Goal: Browse casually: Explore the website without a specific task or goal

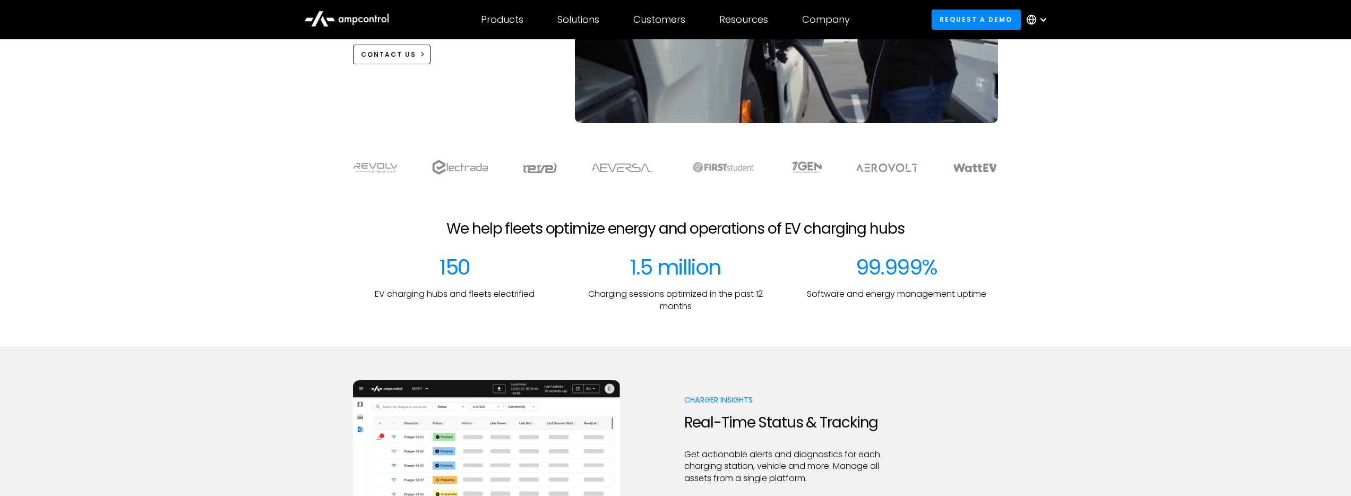
scroll to position [273, 0]
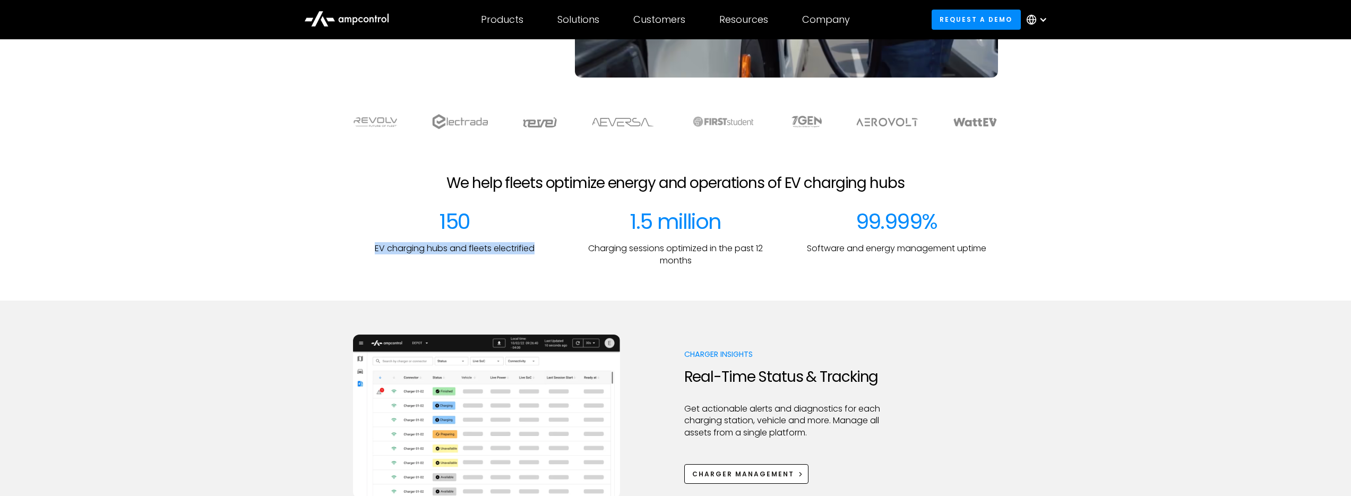
drag, startPoint x: 399, startPoint y: 218, endPoint x: 546, endPoint y: 251, distance: 151.2
click at [546, 251] on div "150 EV charging hubs and fleets electrified" at bounding box center [455, 238] width 204 height 58
click at [625, 249] on p "Charging sessions optimized in the past 12 months" at bounding box center [676, 255] width 204 height 24
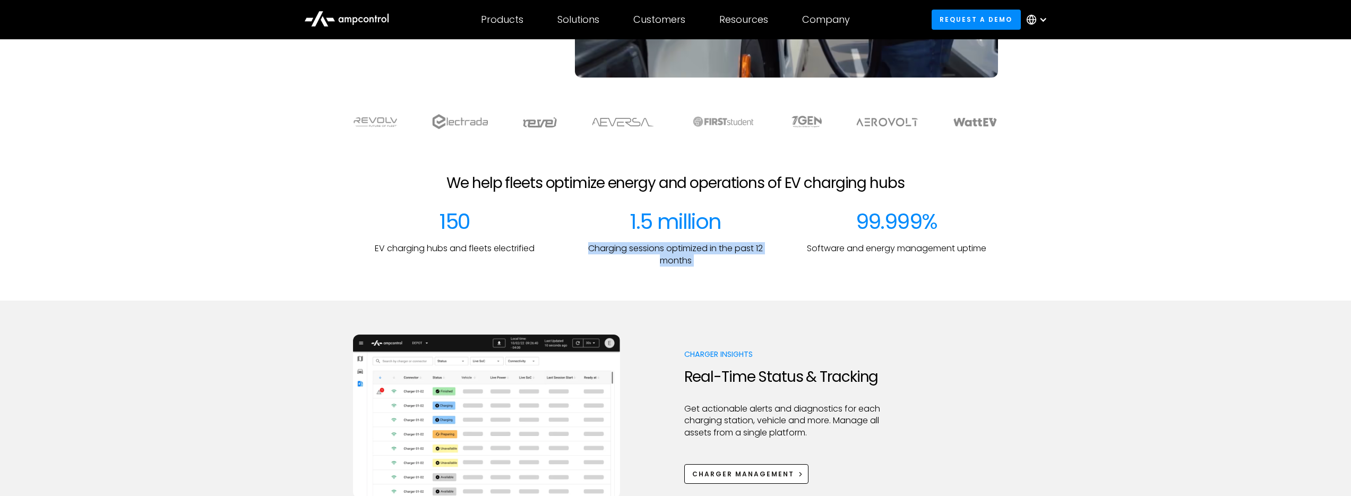
click at [625, 248] on p "Charging sessions optimized in the past 12 months" at bounding box center [676, 255] width 204 height 24
click at [744, 280] on div at bounding box center [675, 284] width 1351 height 34
click at [836, 250] on p "Software and energy management uptime" at bounding box center [896, 249] width 179 height 12
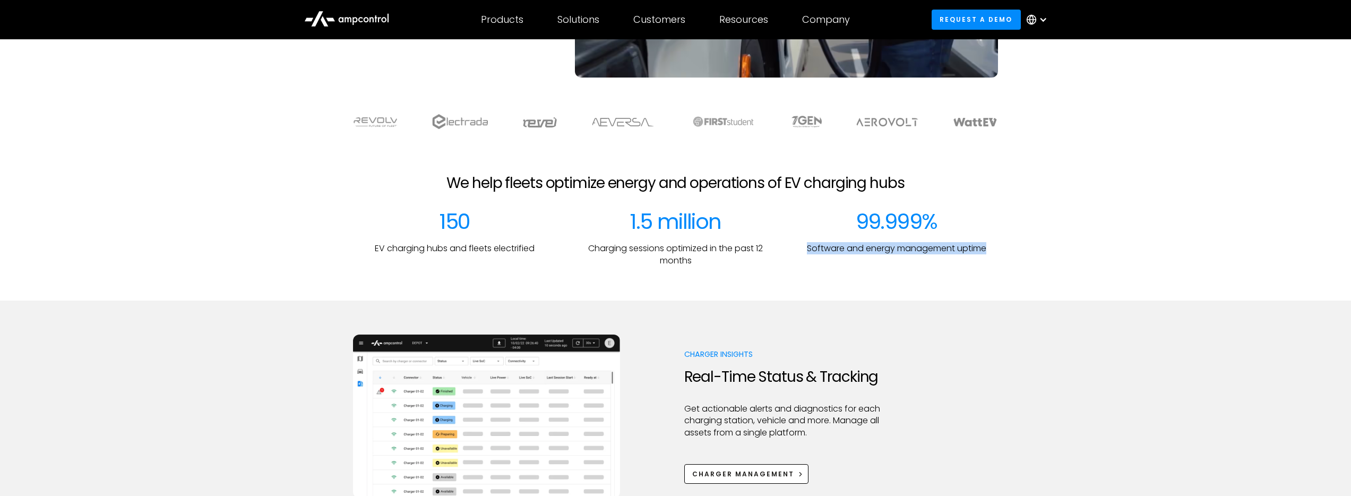
click at [827, 284] on div at bounding box center [675, 284] width 1351 height 34
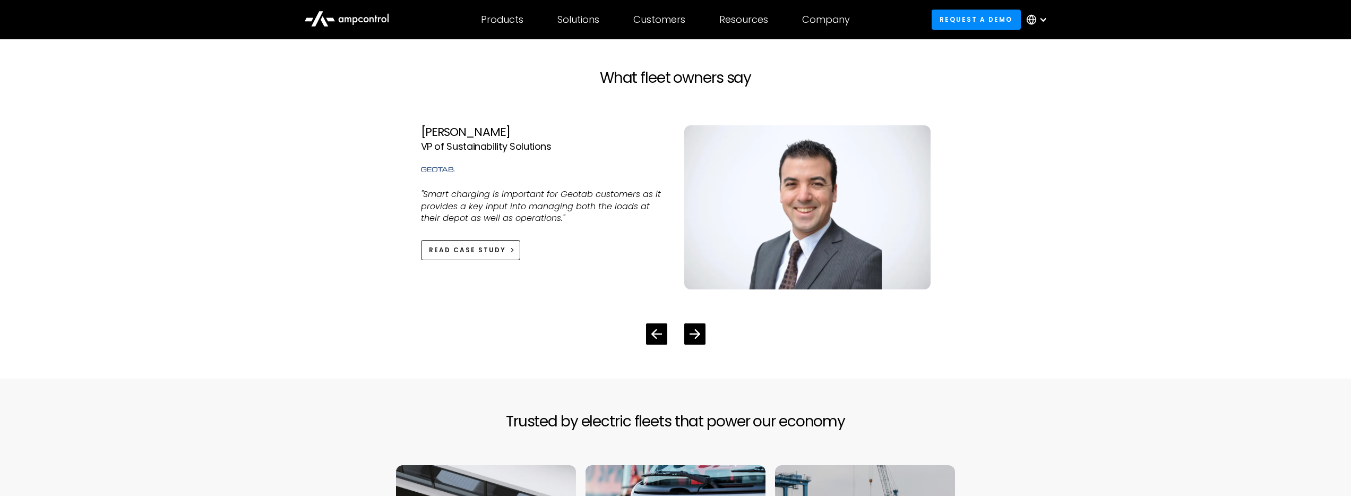
scroll to position [2355, 0]
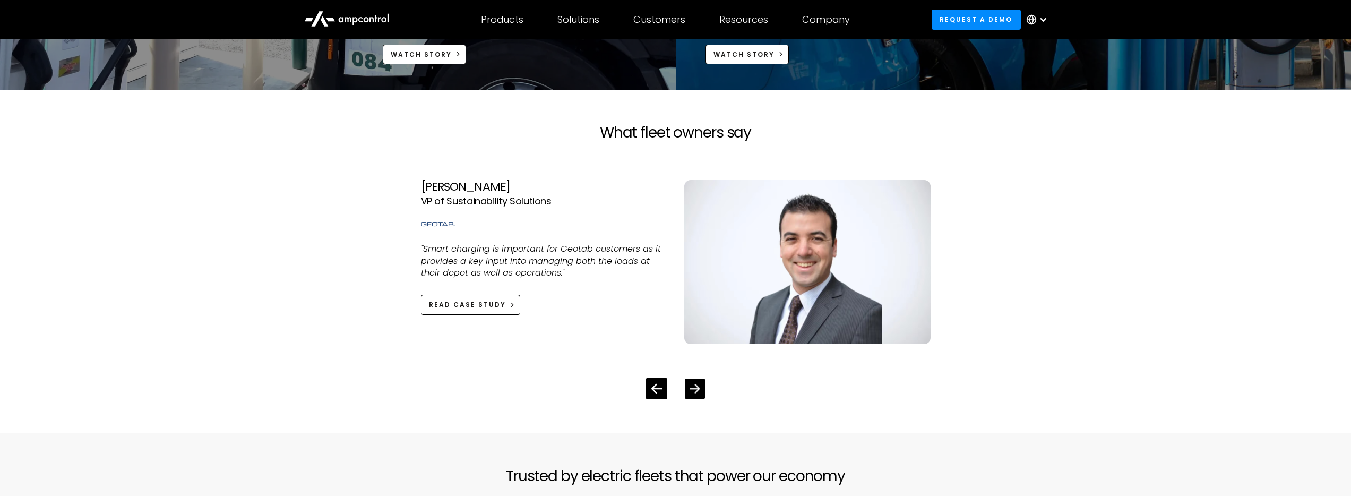
click at [702, 393] on div "Next slide" at bounding box center [695, 389] width 20 height 20
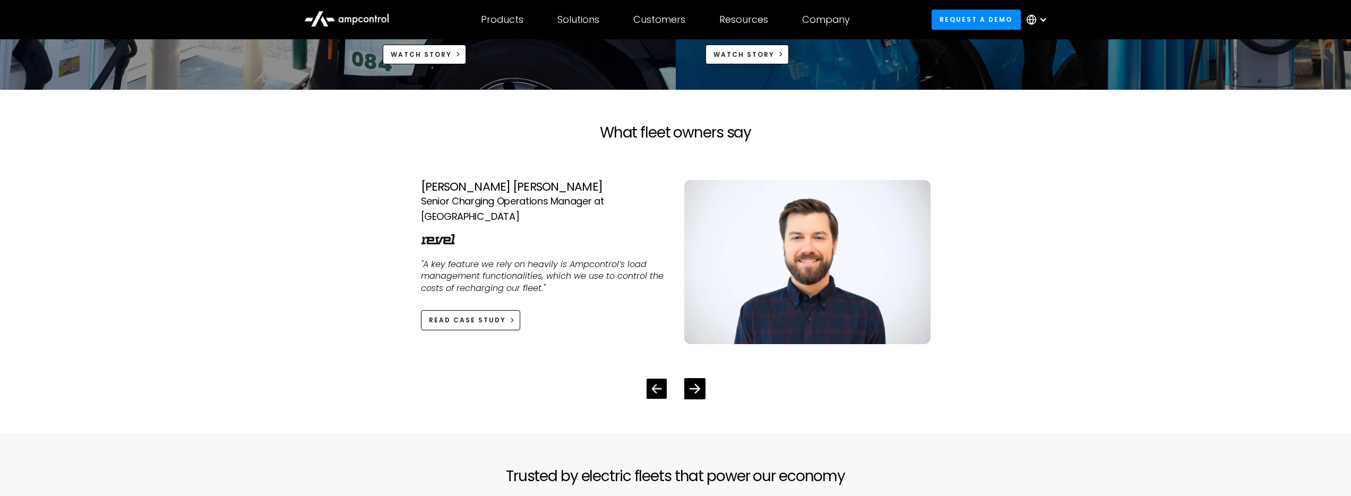
click at [649, 389] on div "Previous slide" at bounding box center [657, 389] width 20 height 20
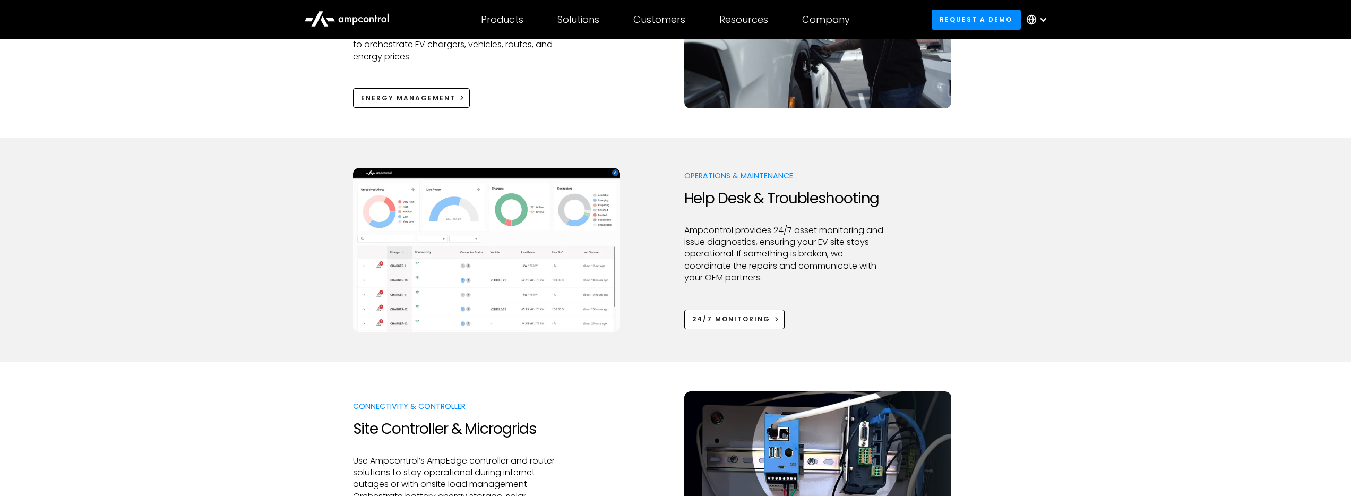
scroll to position [0, 0]
